Goal: Task Accomplishment & Management: Manage account settings

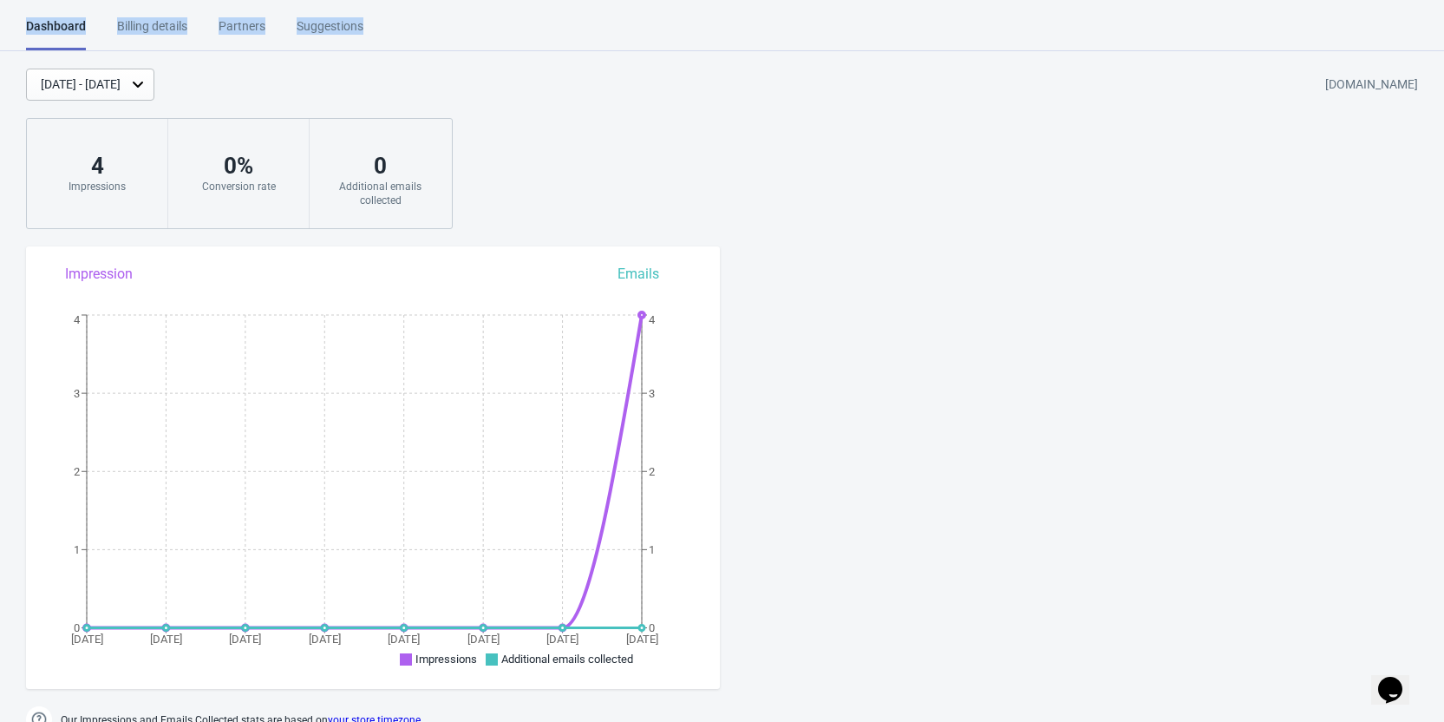
drag, startPoint x: 450, startPoint y: 29, endPoint x: 18, endPoint y: 16, distance: 432.2
click at [18, 16] on html "Dashboard Billing details Partners Suggestions Dashboard Billing details Partne…" at bounding box center [722, 361] width 1444 height 722
click at [519, 23] on div "Dashboard Billing details Partners Suggestions Dashboard Billing details Partne…" at bounding box center [722, 34] width 1444 height 34
drag, startPoint x: 519, startPoint y: 23, endPoint x: 27, endPoint y: 12, distance: 492.0
click at [27, 12] on html "Dashboard Billing details Partners Suggestions Dashboard Billing details Partne…" at bounding box center [722, 361] width 1444 height 722
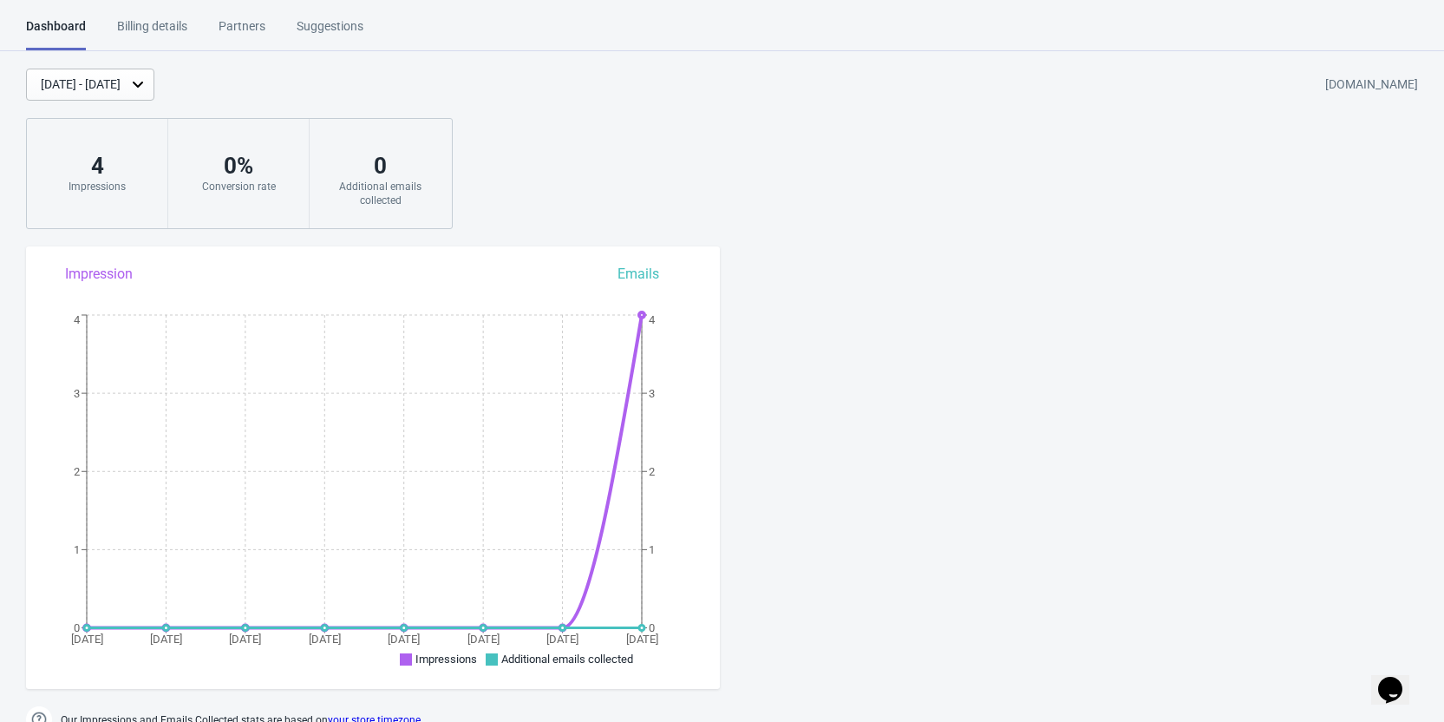
click at [489, 12] on html "Dashboard Billing details Partners Suggestions Dashboard Billing details Partne…" at bounding box center [722, 361] width 1444 height 722
drag, startPoint x: 433, startPoint y: 26, endPoint x: 1, endPoint y: 24, distance: 432.0
click at [1, 24] on div "Dashboard Billing details Partners Suggestions Dashboard Billing details Partne…" at bounding box center [722, 34] width 1444 height 34
click at [1, 27] on div "Dashboard Billing details Partners Suggestions Dashboard Billing details Partne…" at bounding box center [722, 34] width 1444 height 34
drag, startPoint x: 452, startPoint y: 28, endPoint x: 8, endPoint y: 28, distance: 444.1
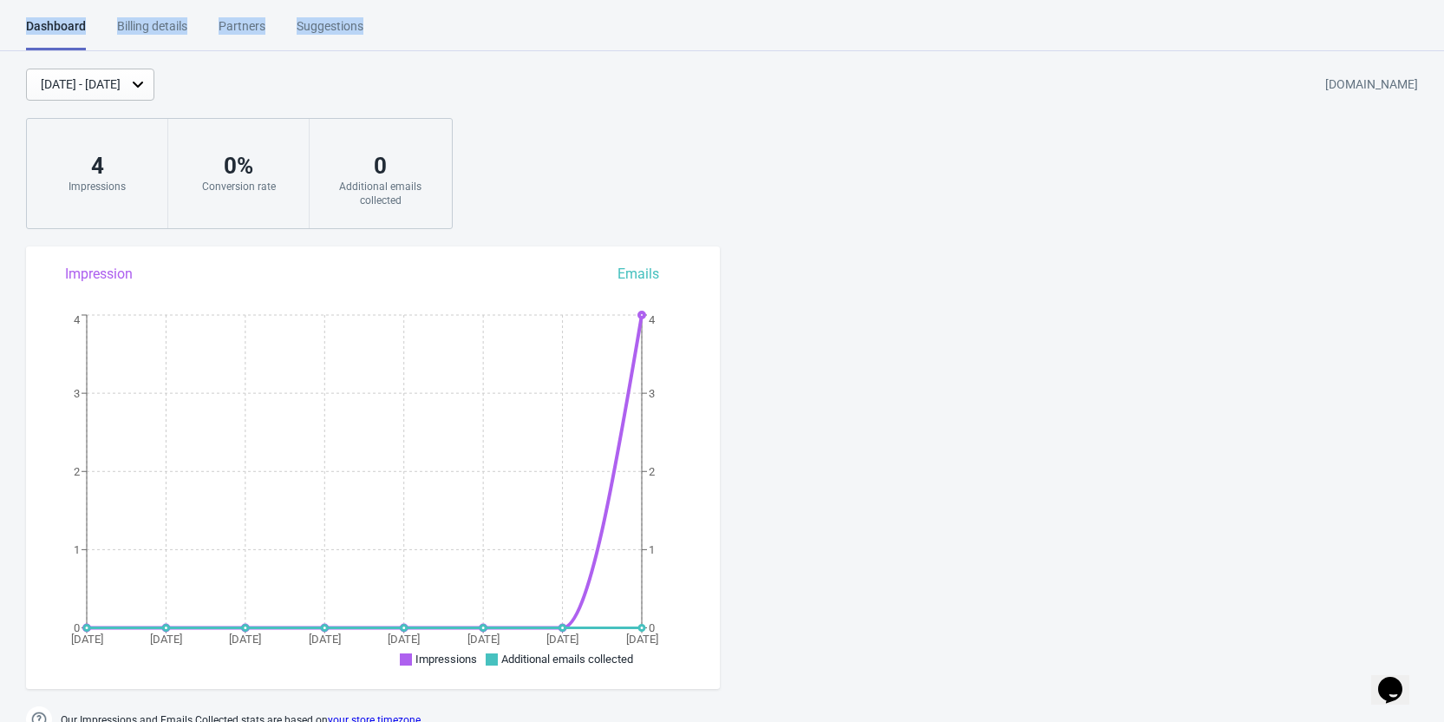
click at [8, 28] on div "Dashboard Billing details Partners Suggestions Dashboard Billing details Partne…" at bounding box center [722, 34] width 1444 height 34
click at [517, 28] on div "Dashboard Billing details Partners Suggestions Dashboard Billing details Partne…" at bounding box center [722, 34] width 1444 height 34
drag, startPoint x: 446, startPoint y: 36, endPoint x: 33, endPoint y: -36, distance: 419.1
click at [33, 0] on html "Dashboard Billing details Partners Suggestions Dashboard Billing details Partne…" at bounding box center [722, 361] width 1444 height 722
click at [525, 21] on div "Dashboard Billing details Partners Suggestions Dashboard Billing details Partne…" at bounding box center [722, 34] width 1444 height 34
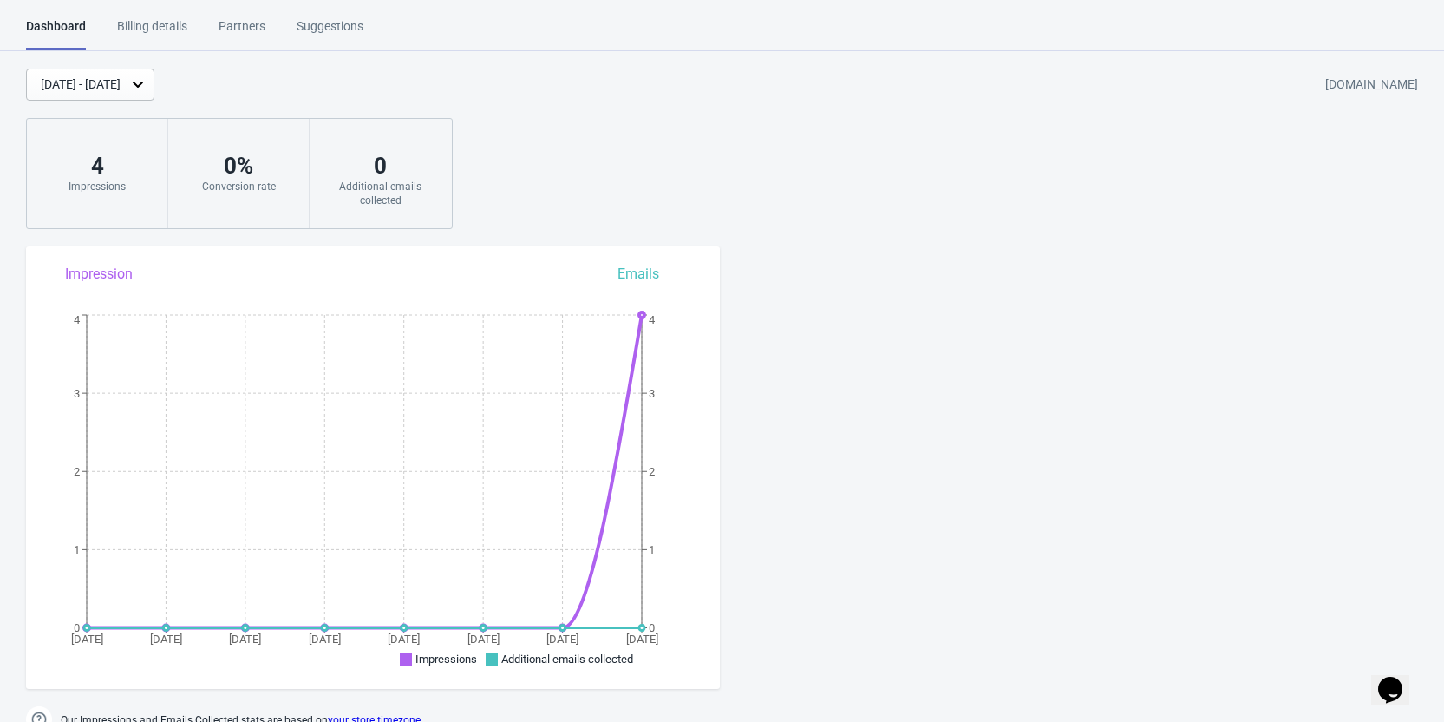
click at [138, 37] on div "Billing details" at bounding box center [152, 32] width 70 height 30
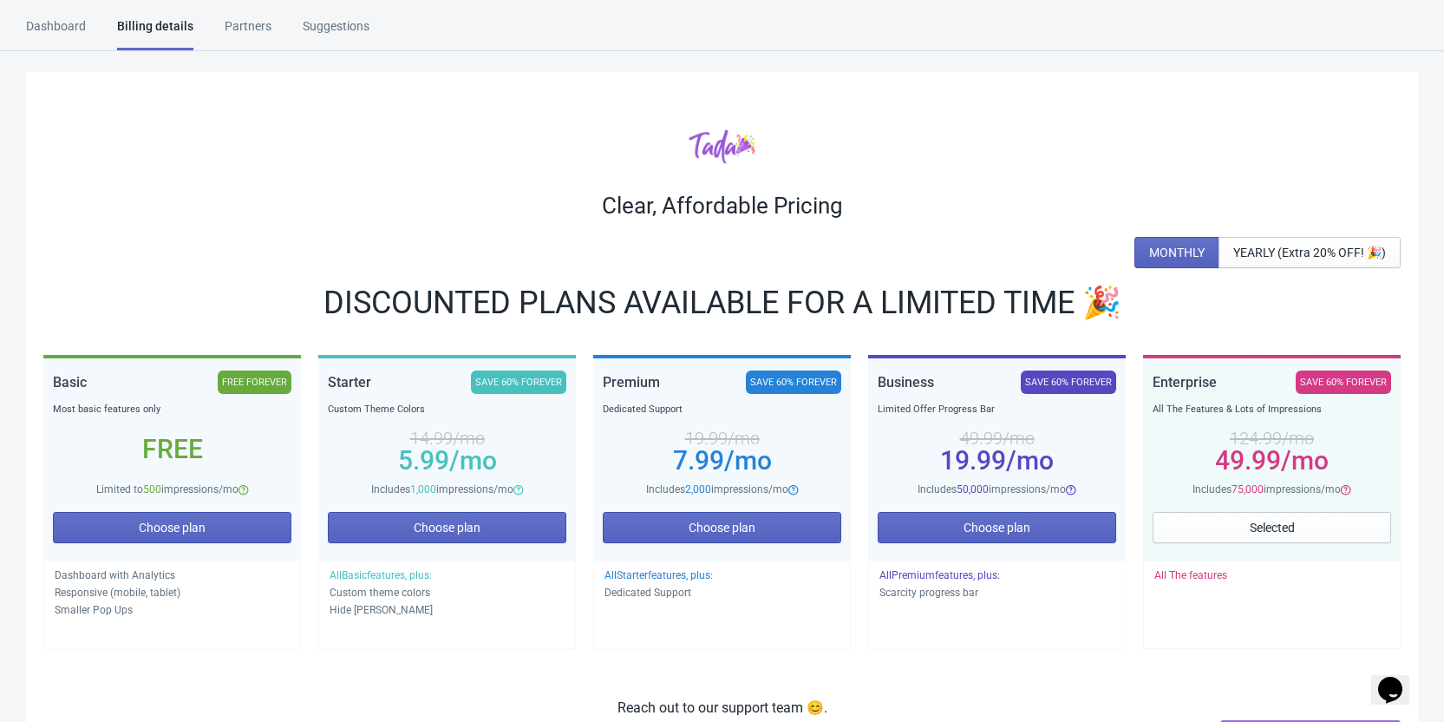
click at [282, 34] on div "Dashboard Billing details Partners Suggestions" at bounding box center [213, 33] width 375 height 33
click at [318, 32] on div "Suggestions" at bounding box center [336, 32] width 67 height 30
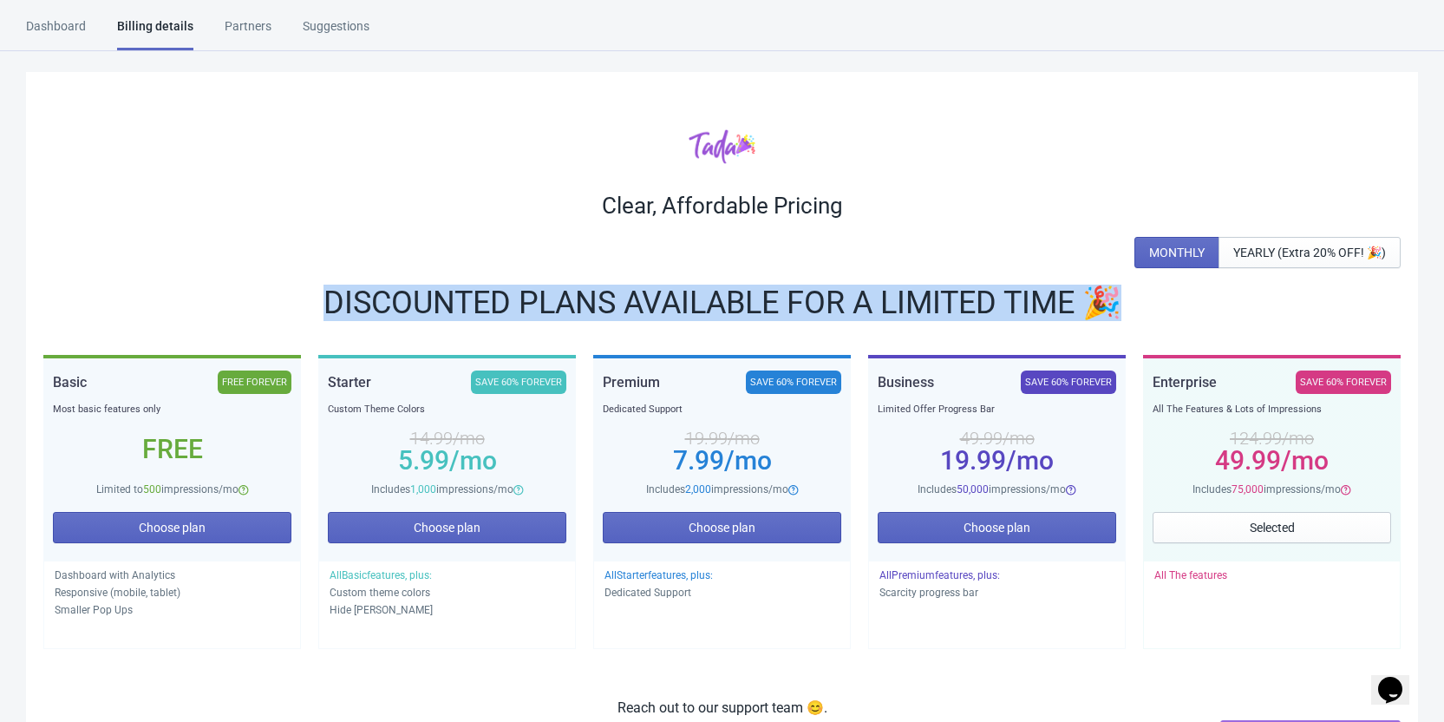
drag, startPoint x: 317, startPoint y: 308, endPoint x: 1109, endPoint y: 304, distance: 792.0
click at [1109, 304] on div "DISCOUNTED PLANS AVAILABLE FOR A LIMITED TIME 🎉" at bounding box center [722, 303] width 1358 height 28
click at [1170, 304] on div "DISCOUNTED PLANS AVAILABLE FOR A LIMITED TIME 🎉" at bounding box center [722, 303] width 1358 height 28
drag, startPoint x: 1119, startPoint y: 303, endPoint x: 316, endPoint y: 315, distance: 803.4
click at [316, 315] on div "DISCOUNTED PLANS AVAILABLE FOR A LIMITED TIME 🎉" at bounding box center [722, 303] width 1358 height 28
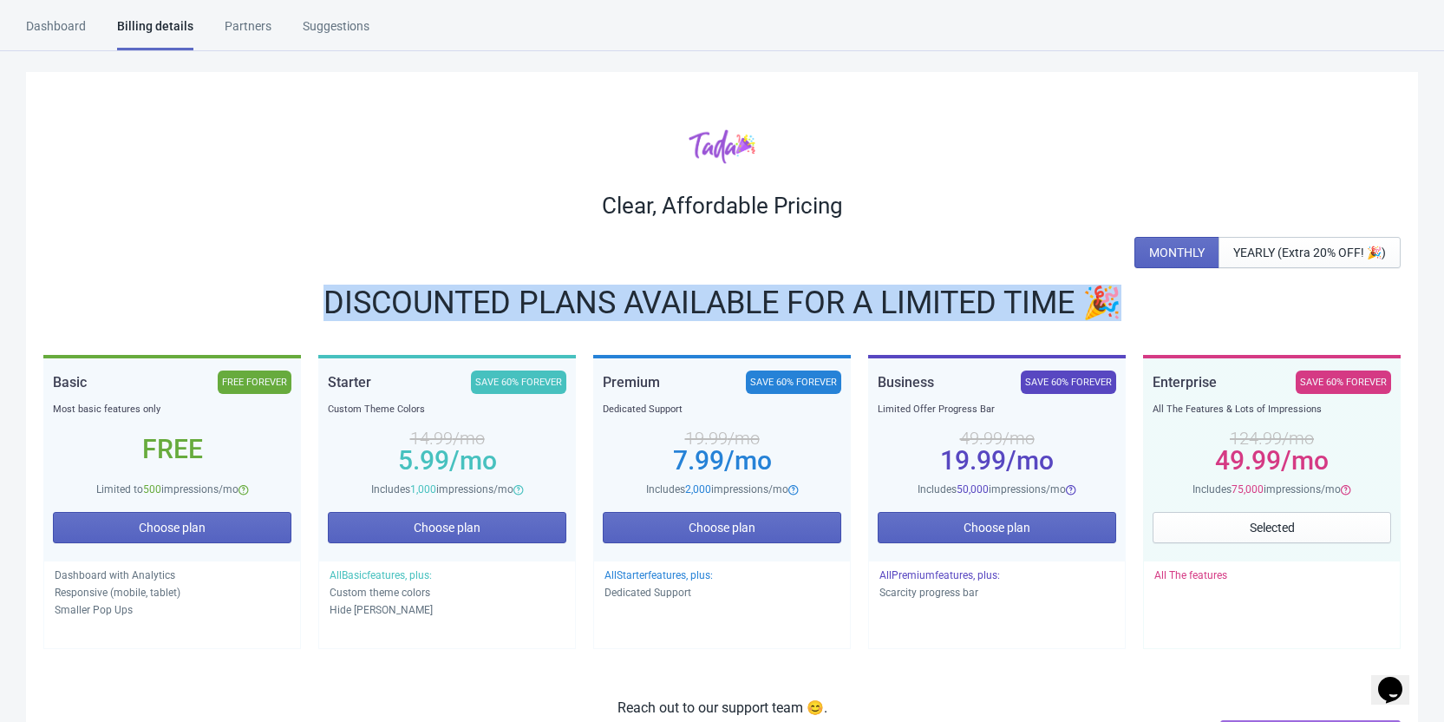
click at [337, 290] on div "DISCOUNTED PLANS AVAILABLE FOR A LIMITED TIME 🎉" at bounding box center [722, 303] width 1358 height 28
click at [332, 300] on div "DISCOUNTED PLANS AVAILABLE FOR A LIMITED TIME 🎉" at bounding box center [722, 303] width 1358 height 28
drag, startPoint x: 599, startPoint y: 206, endPoint x: 1152, endPoint y: 294, distance: 560.5
click at [1152, 294] on div "Clear, Affordable Pricing MONTHLY YEARLY (Extra 20% OFF! 🎉) DISCOUNTED PLANS AV…" at bounding box center [722, 445] width 1392 height 747
click at [1208, 295] on div "DISCOUNTED PLANS AVAILABLE FOR A LIMITED TIME 🎉" at bounding box center [722, 303] width 1358 height 28
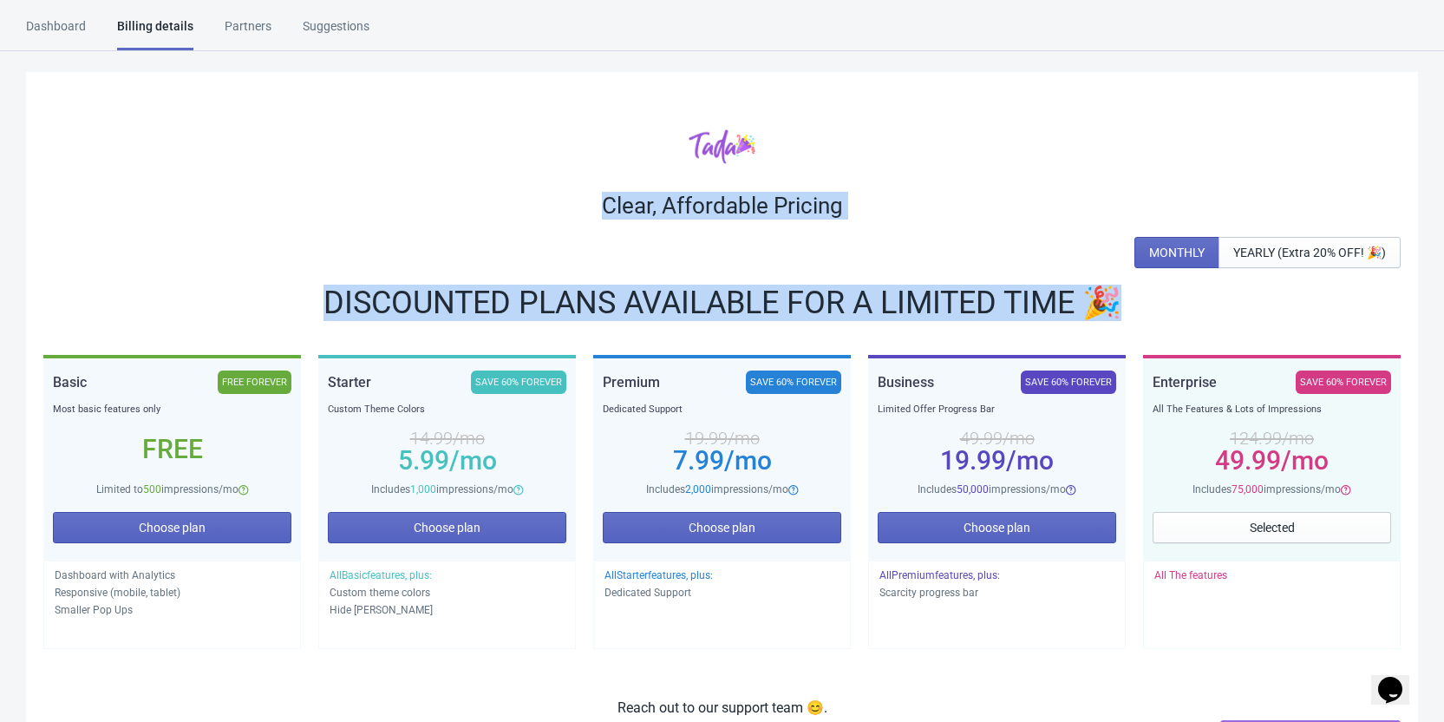
click at [1208, 295] on div "DISCOUNTED PLANS AVAILABLE FOR A LIMITED TIME 🎉" at bounding box center [722, 303] width 1358 height 28
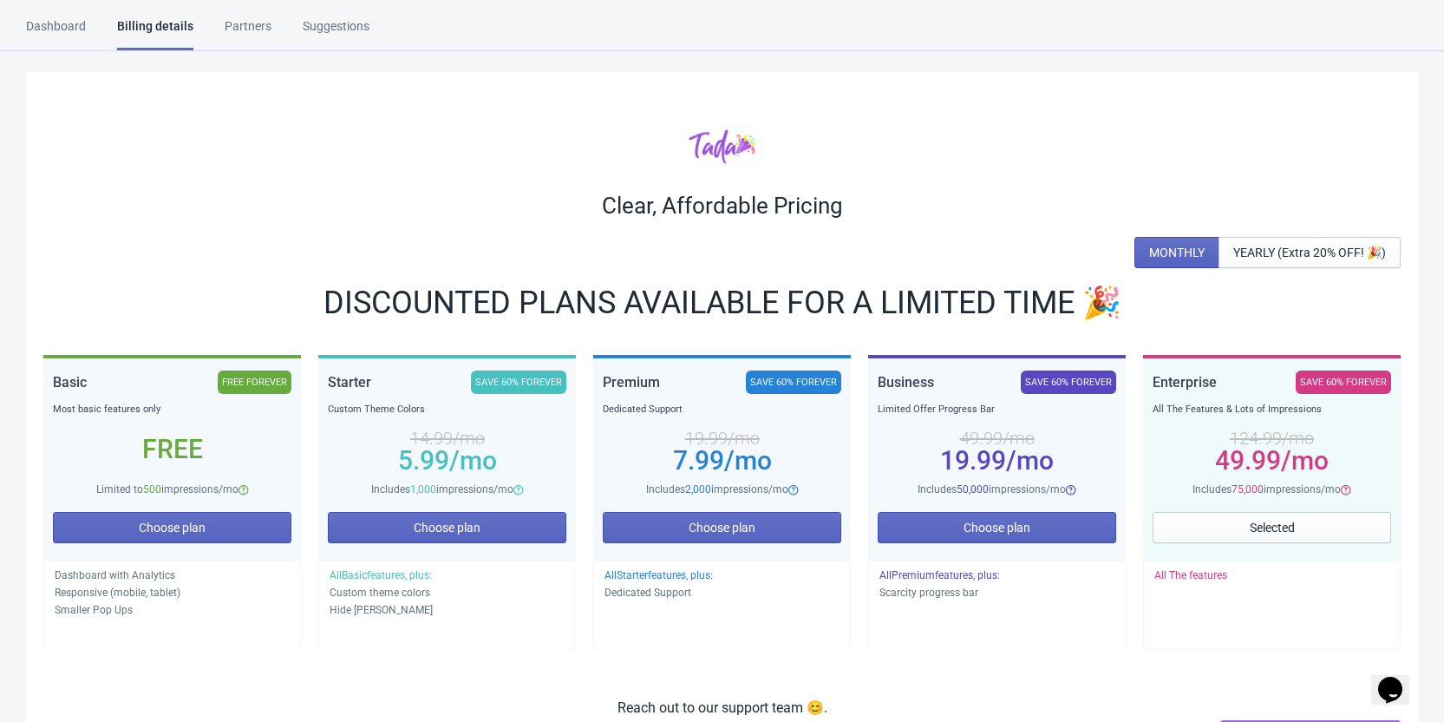
click at [1161, 91] on div "Clear, Affordable Pricing MONTHLY YEARLY (Extra 20% OFF! 🎉) DISCOUNTED PLANS AV…" at bounding box center [722, 445] width 1392 height 747
click at [439, 126] on div "Clear, Affordable Pricing MONTHLY YEARLY (Extra 20% OFF! 🎉) DISCOUNTED PLANS AV…" at bounding box center [722, 445] width 1392 height 747
